Goal: Task Accomplishment & Management: Manage account settings

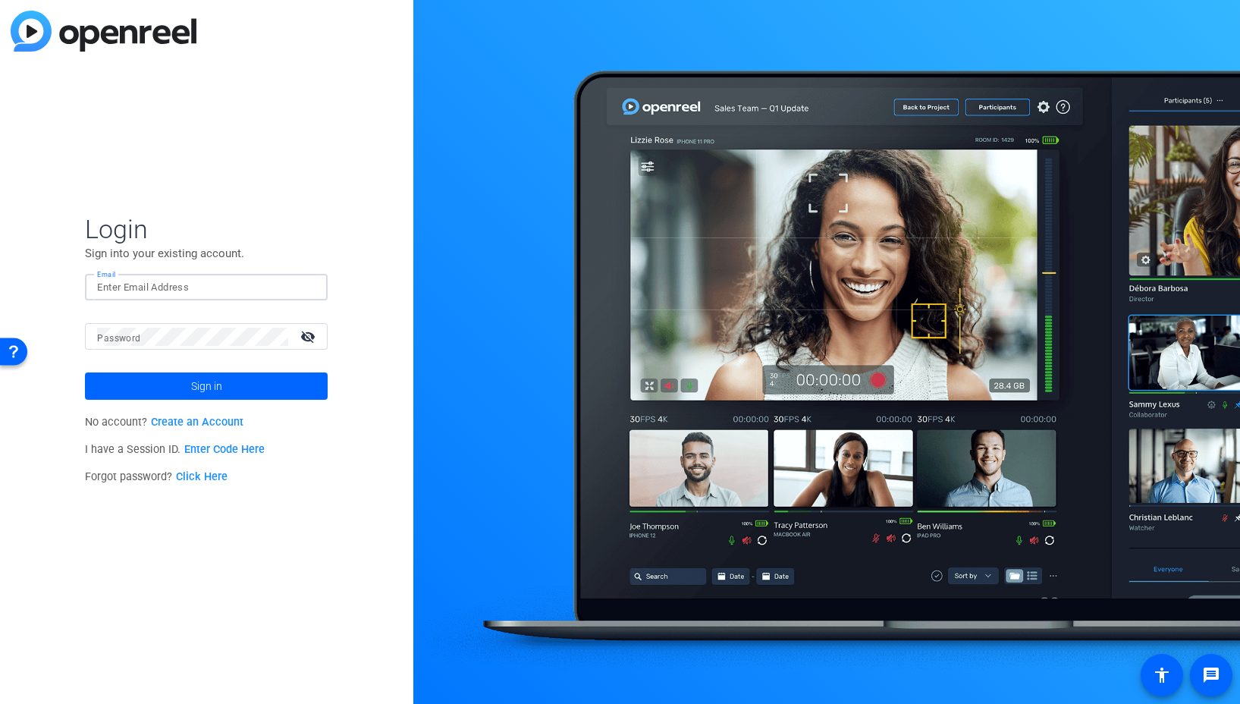
click at [270, 291] on input "Email" at bounding box center [206, 287] width 218 height 18
click at [299, 286] on img at bounding box center [302, 287] width 11 height 18
type input "[EMAIL_ADDRESS][DOMAIN_NAME]"
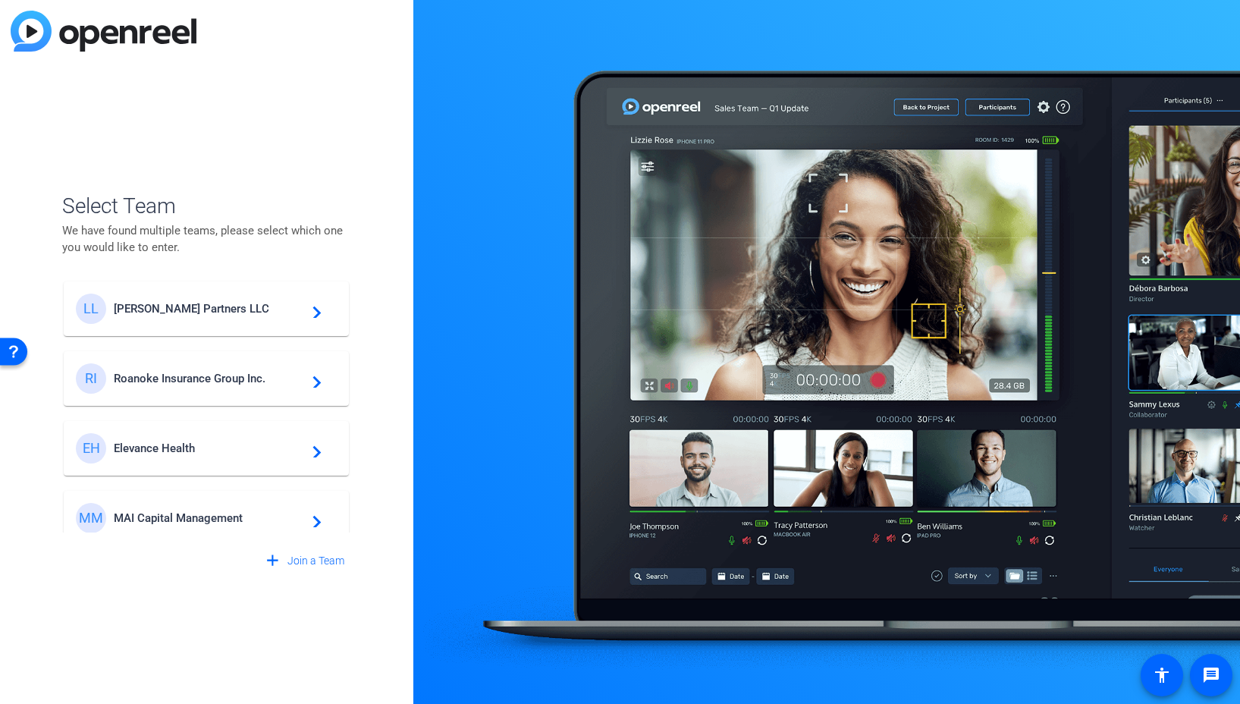
scroll to position [3, 0]
click at [225, 445] on span "Elevance Health" at bounding box center [209, 447] width 190 height 14
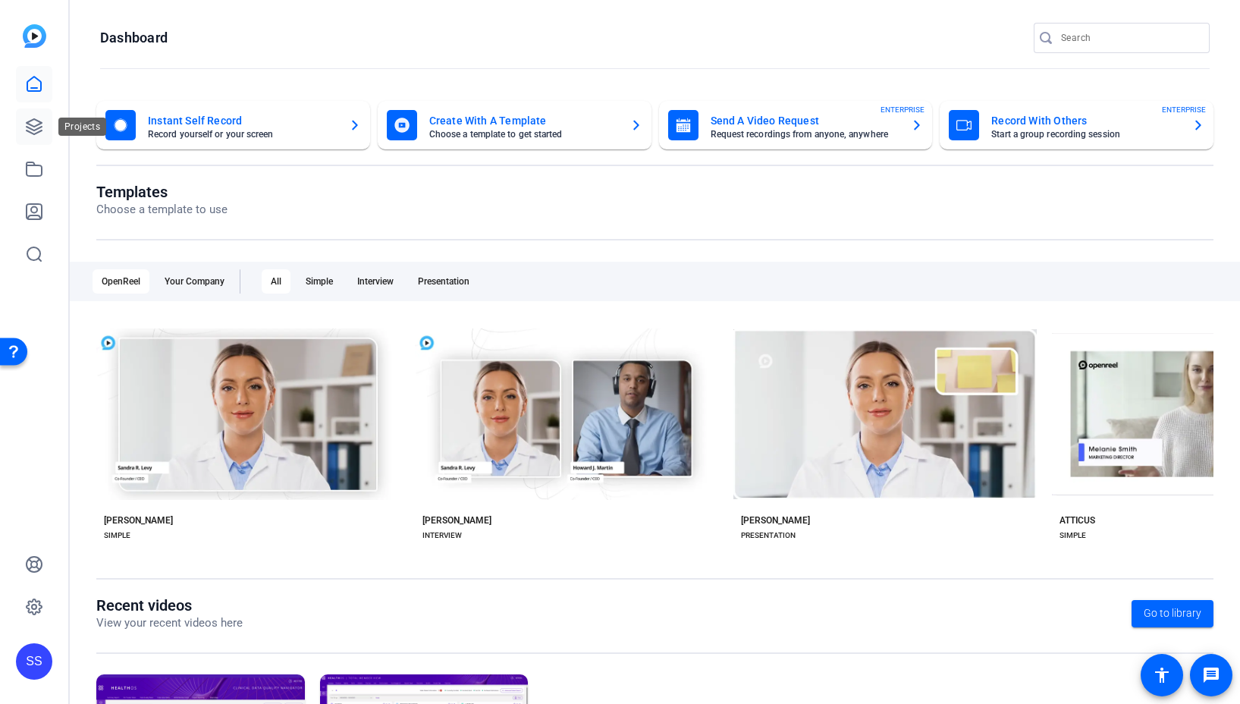
click at [34, 132] on icon at bounding box center [34, 127] width 18 height 18
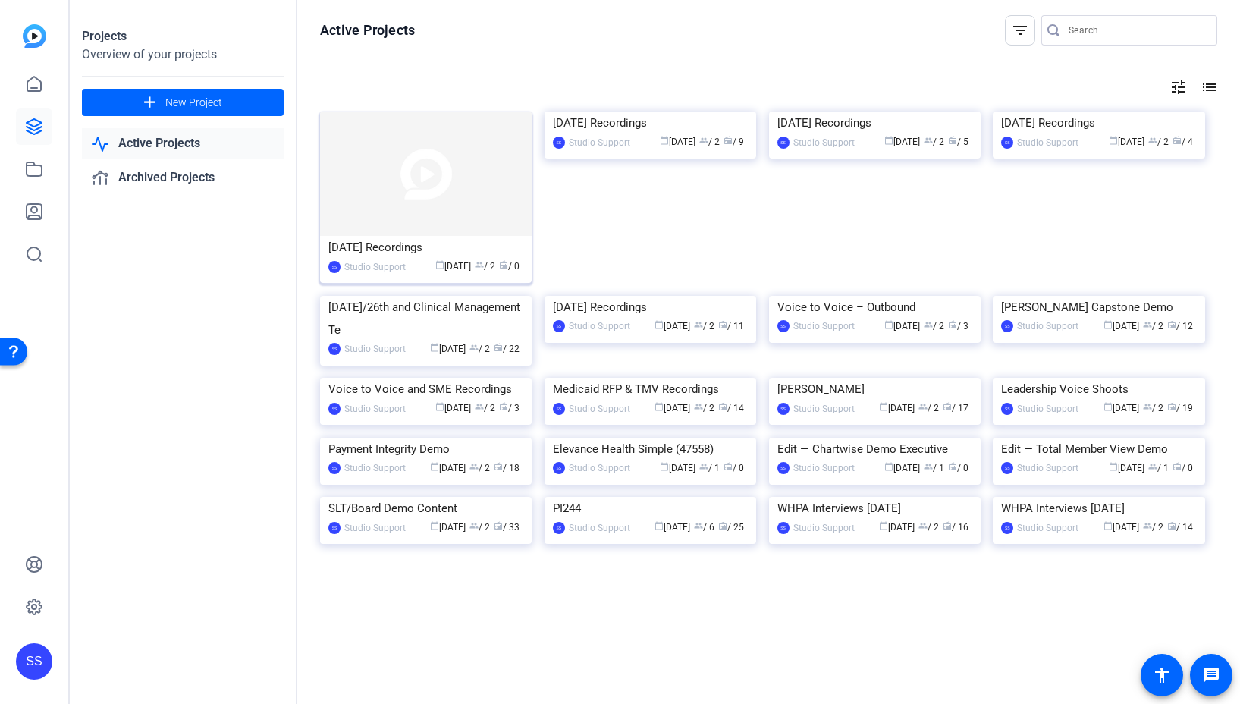
click at [445, 158] on img at bounding box center [426, 173] width 212 height 124
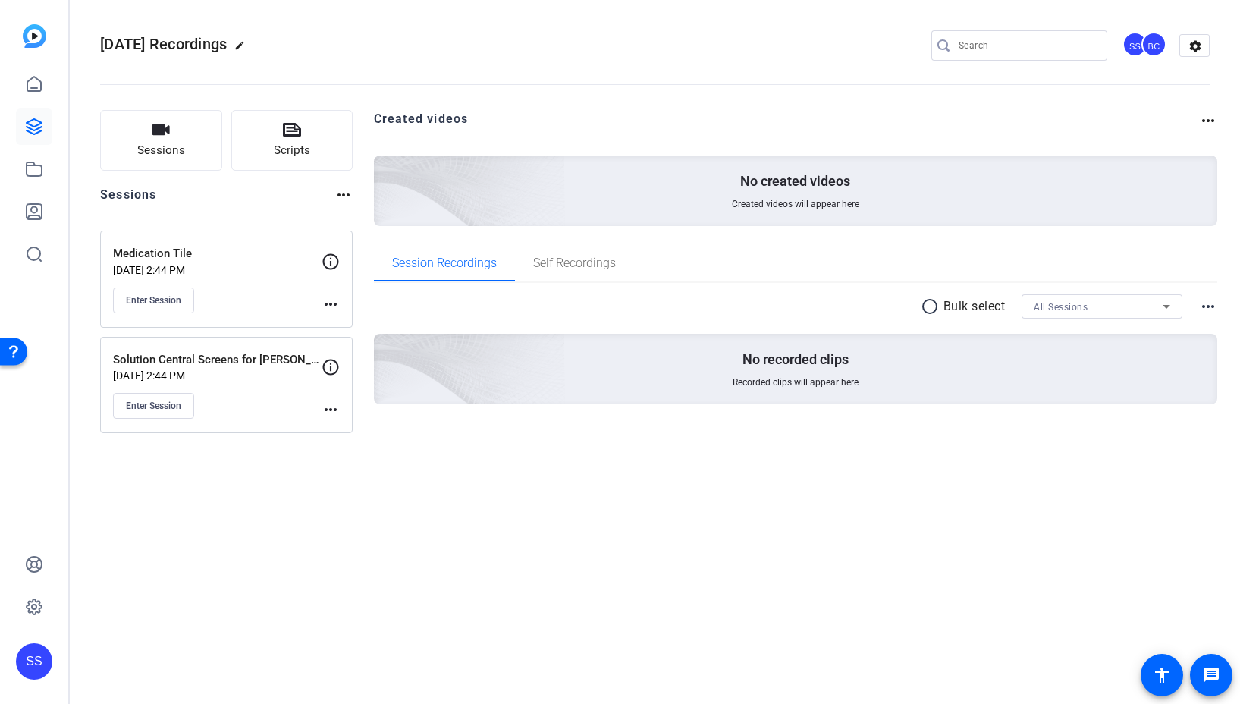
click at [312, 406] on div "Enter Session" at bounding box center [217, 406] width 208 height 26
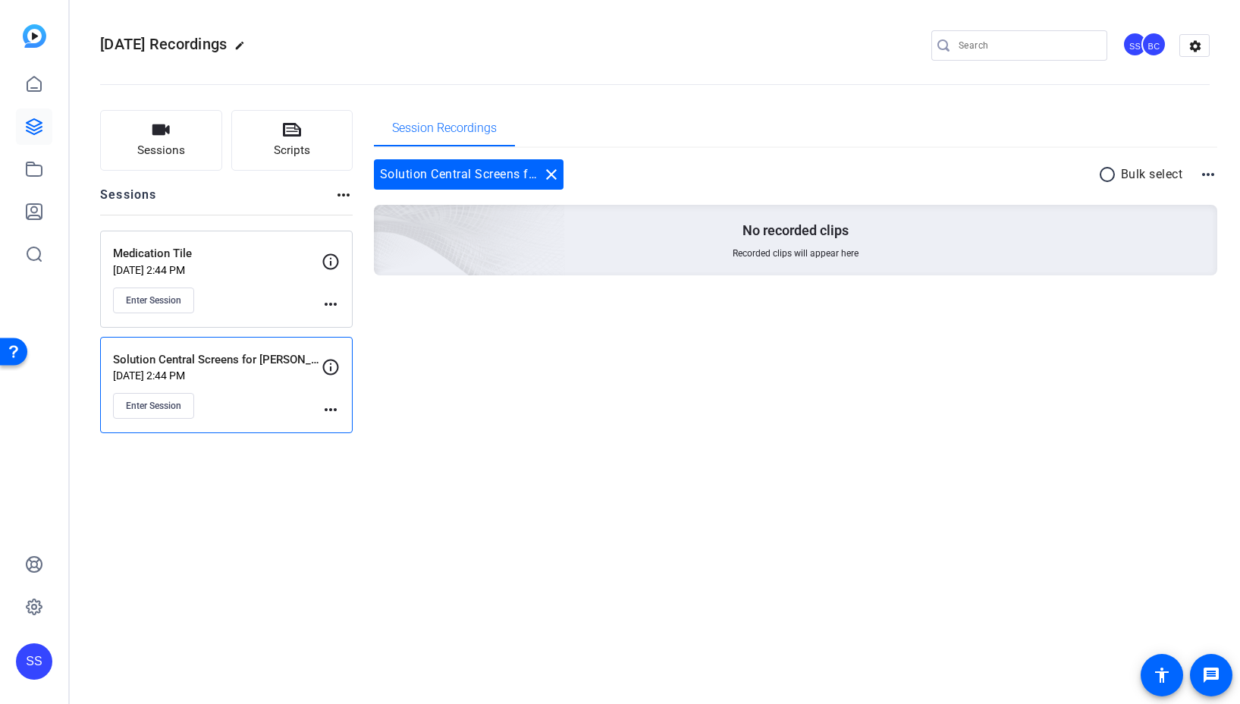
click at [333, 408] on mat-icon "more_horiz" at bounding box center [330, 409] width 18 height 18
click at [387, 438] on span "Edit Session" at bounding box center [368, 432] width 69 height 18
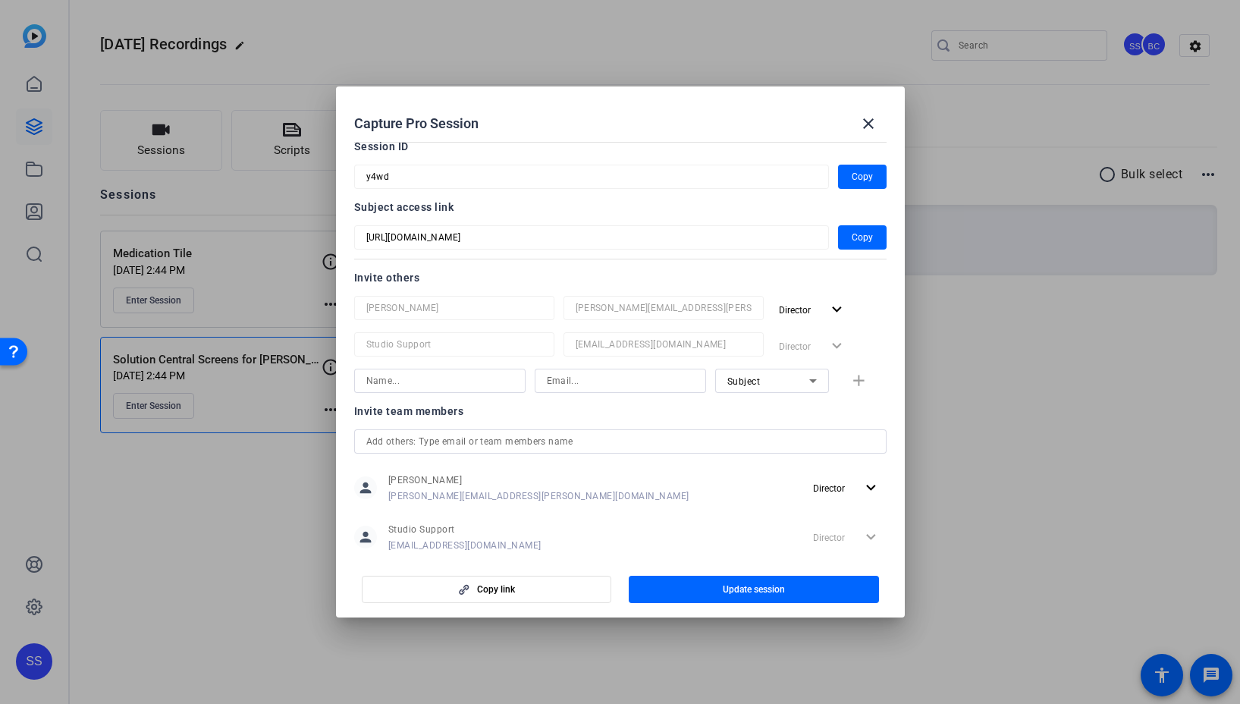
scroll to position [76, 0]
click at [864, 130] on mat-icon "close" at bounding box center [868, 123] width 18 height 18
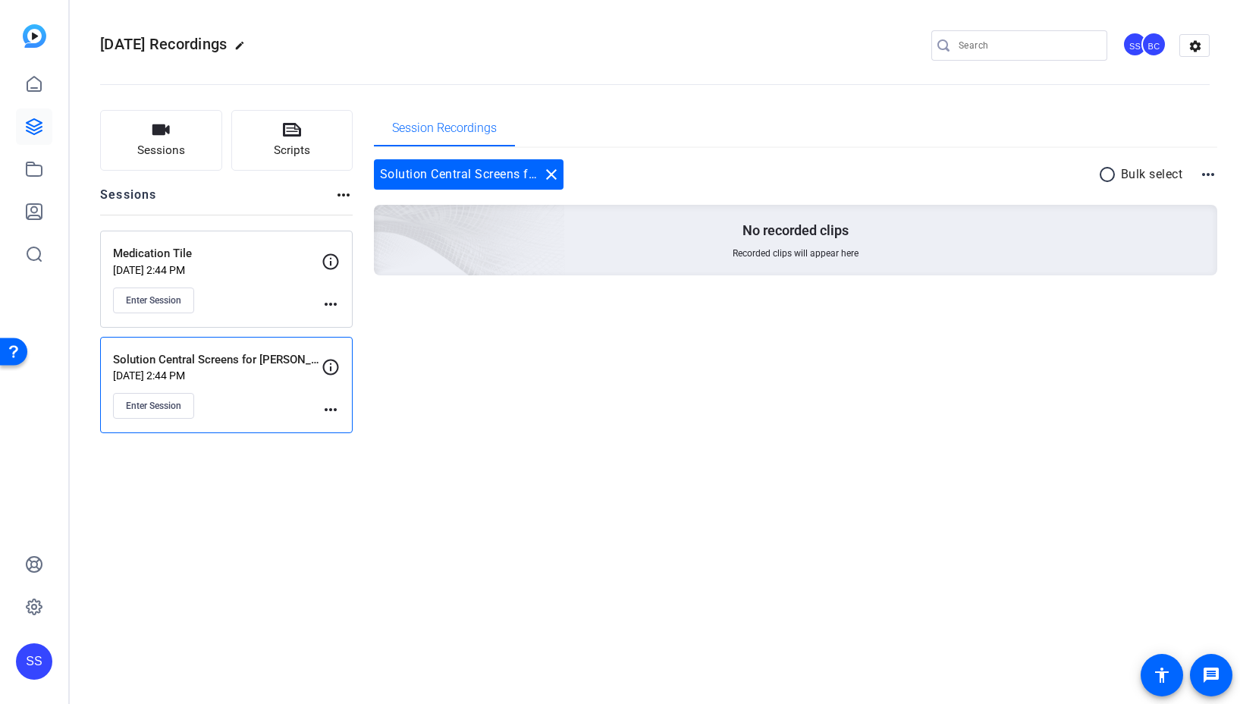
click at [335, 410] on mat-icon "more_horiz" at bounding box center [330, 409] width 18 height 18
click at [362, 428] on span "Edit Session" at bounding box center [368, 432] width 69 height 18
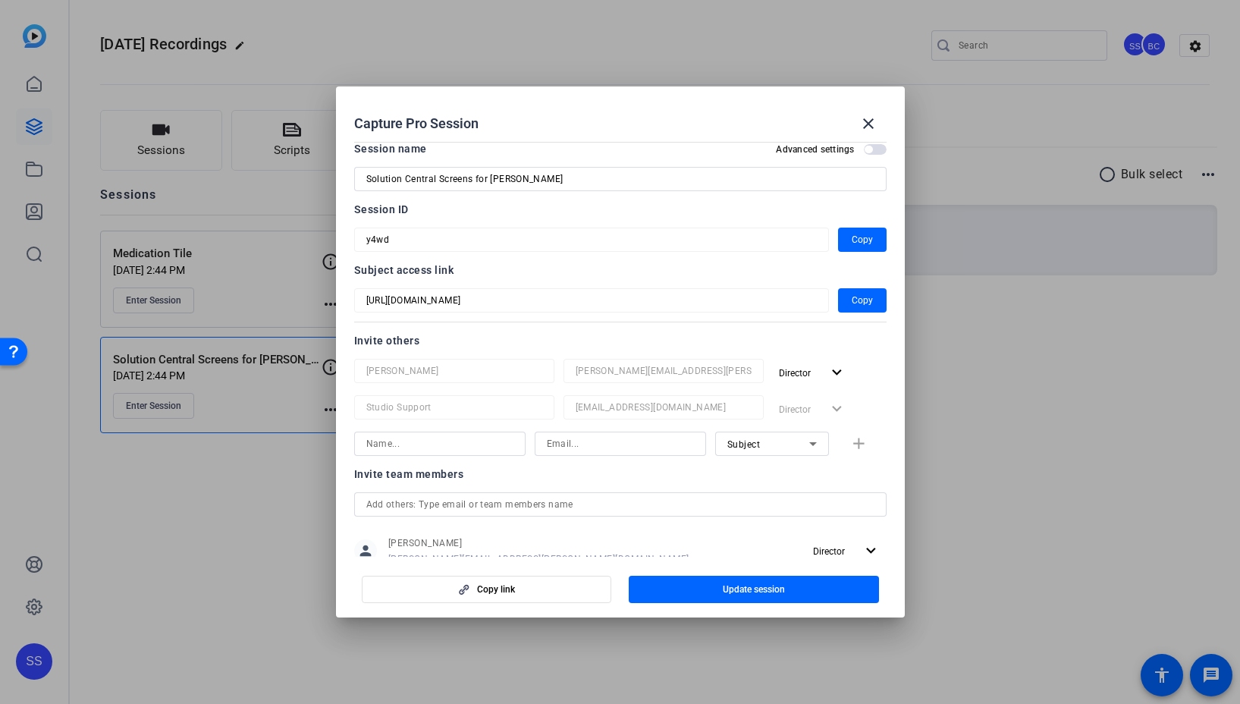
scroll to position [15, 0]
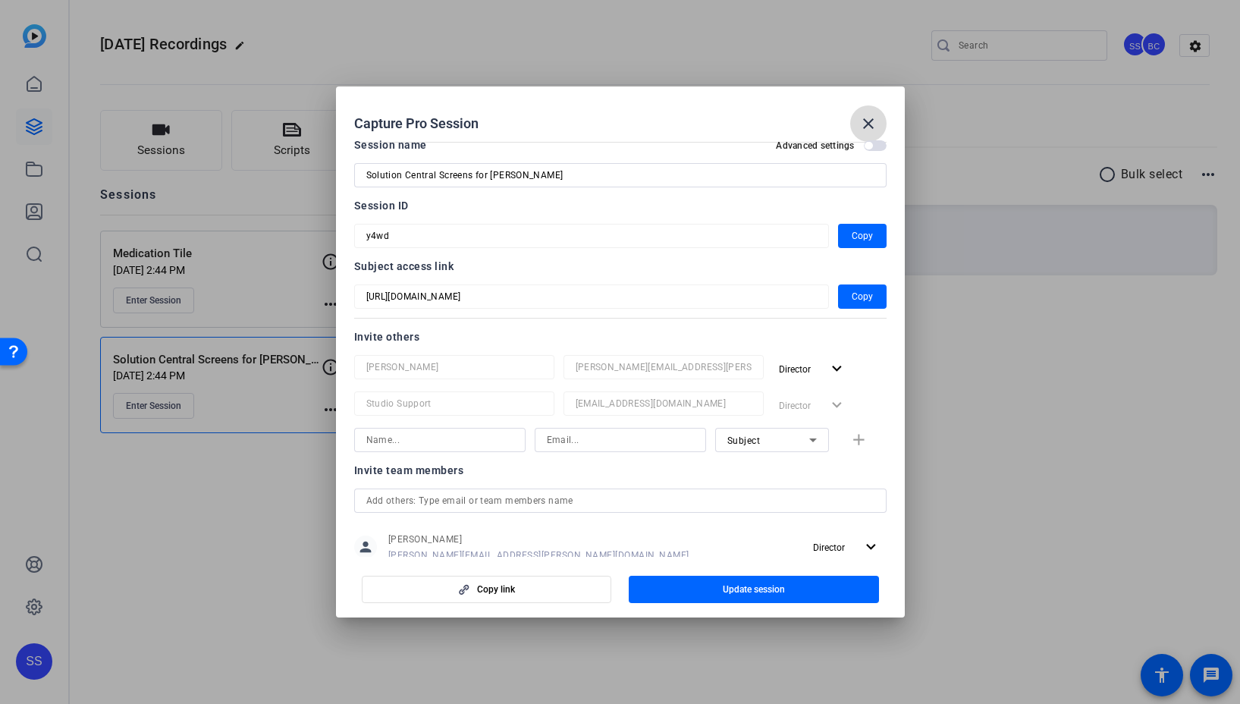
click at [873, 117] on mat-icon "close" at bounding box center [868, 123] width 18 height 18
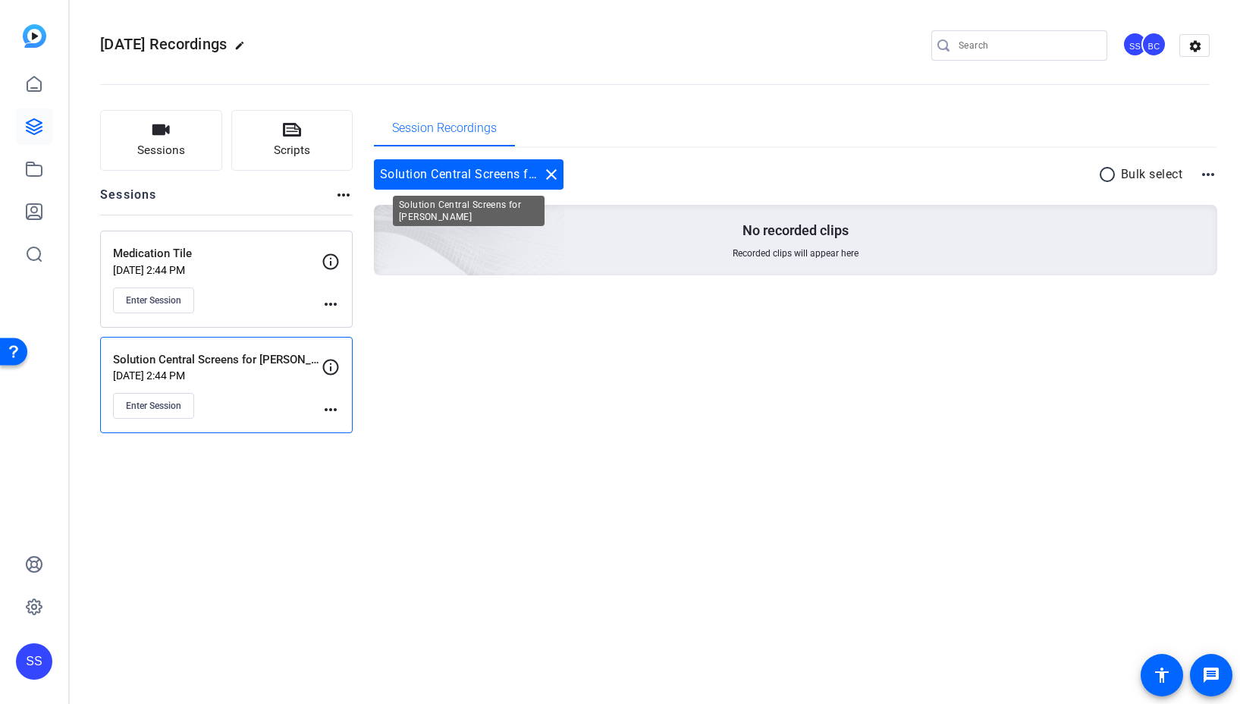
click at [556, 170] on mat-icon "close" at bounding box center [551, 174] width 18 height 18
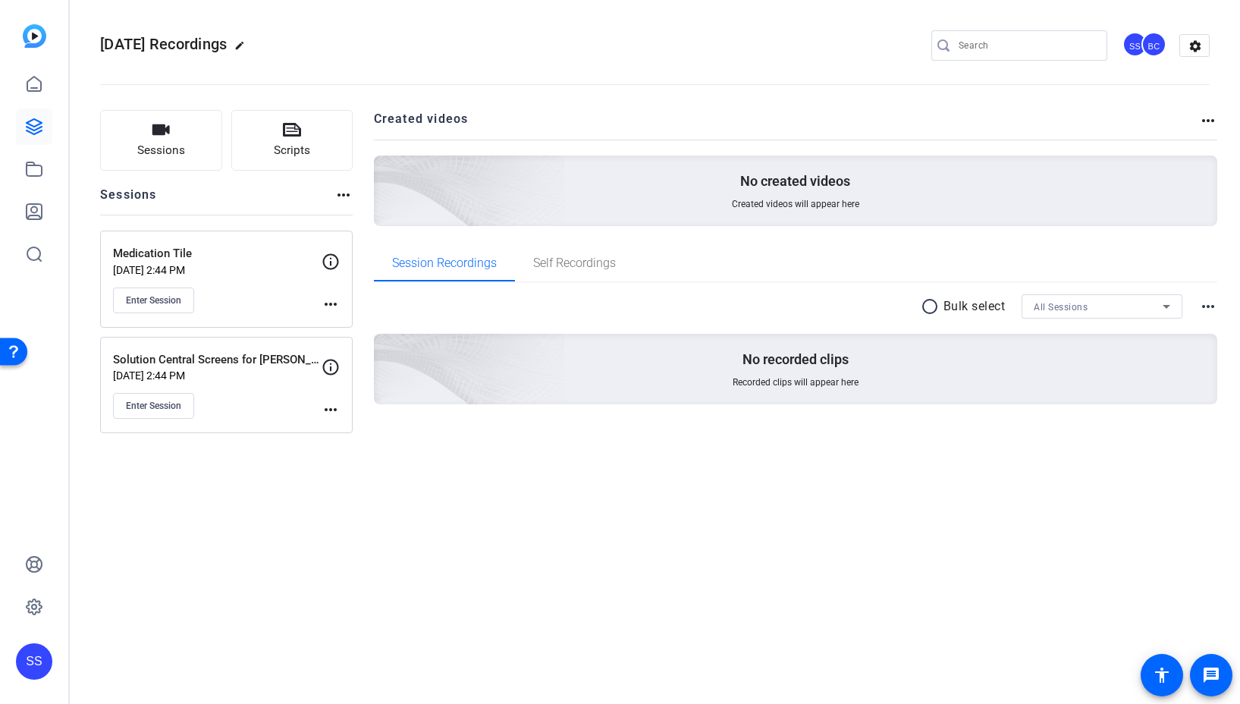
click at [334, 309] on mat-icon "more_horiz" at bounding box center [330, 304] width 18 height 18
click at [359, 324] on span "Edit Session" at bounding box center [368, 326] width 69 height 18
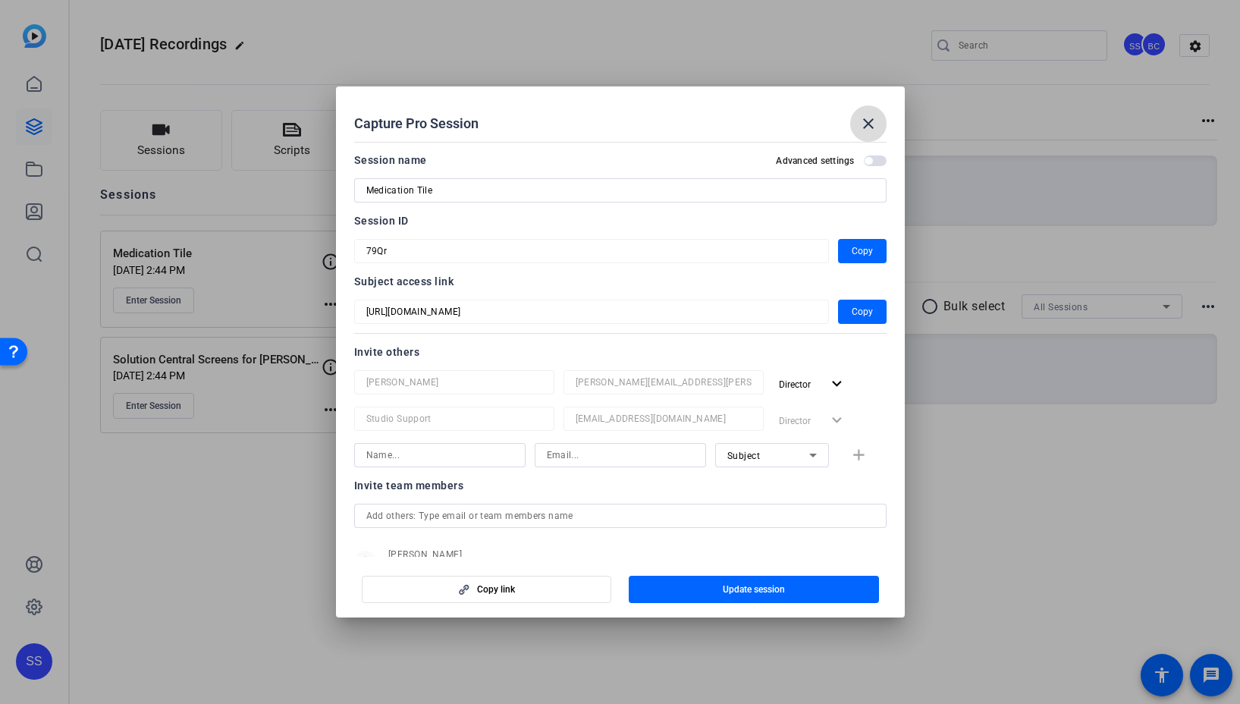
click at [873, 125] on mat-icon "close" at bounding box center [868, 123] width 18 height 18
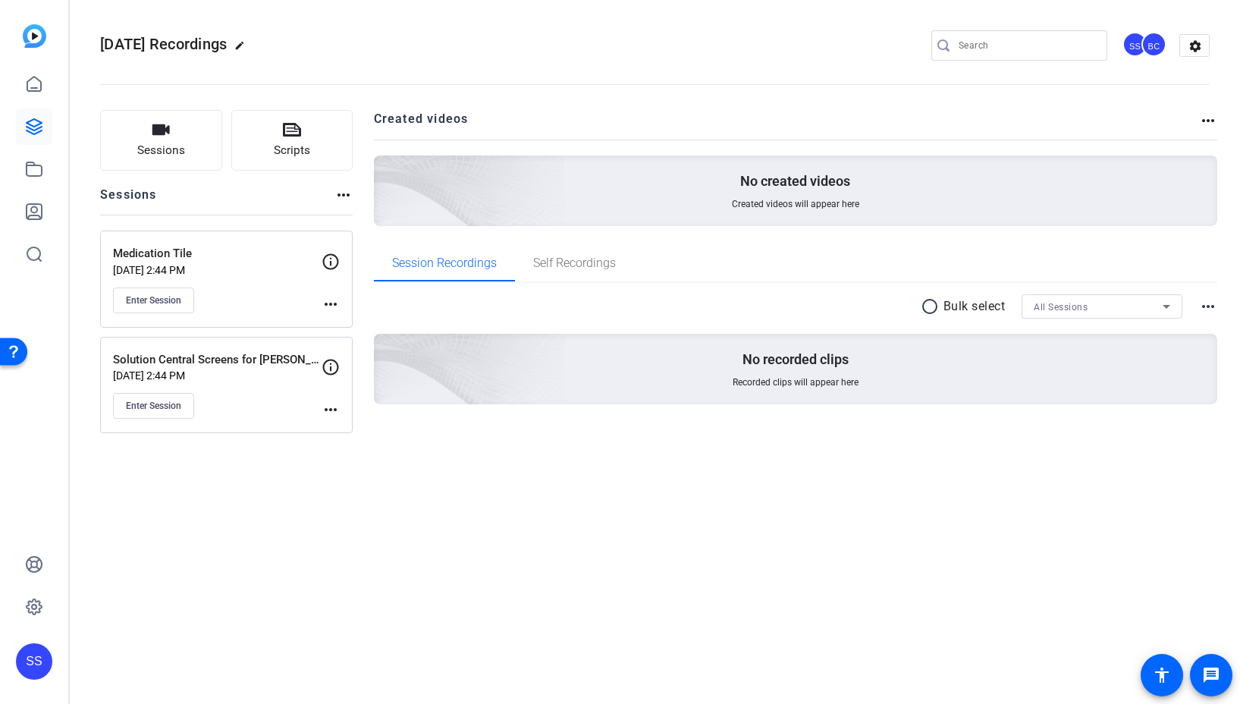
click at [24, 659] on div "SS" at bounding box center [34, 661] width 36 height 36
click at [180, 651] on mat-icon "logout" at bounding box center [176, 648] width 18 height 18
